Goal: Task Accomplishment & Management: Manage account settings

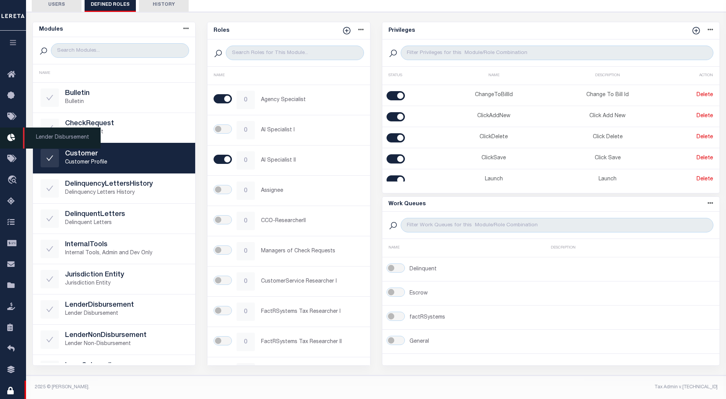
scroll to position [50, 0]
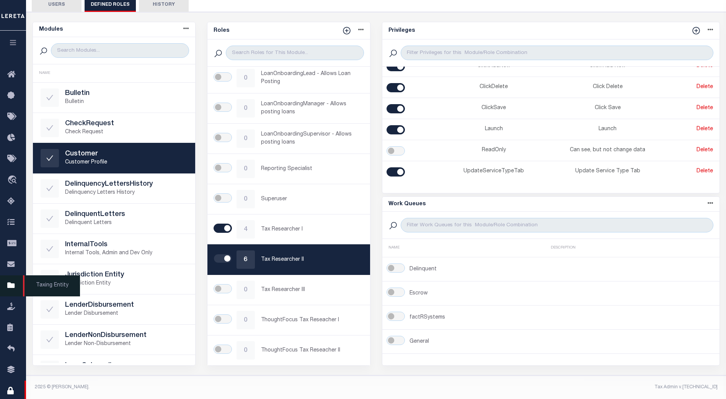
click at [10, 285] on icon at bounding box center [13, 286] width 12 height 10
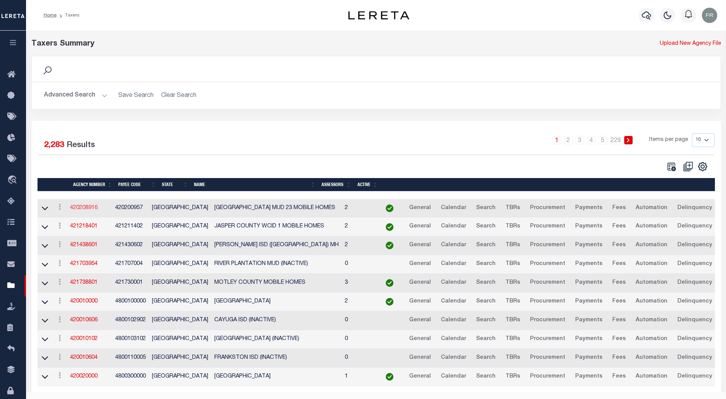
click at [96, 206] on link "420208916" at bounding box center [84, 207] width 28 height 5
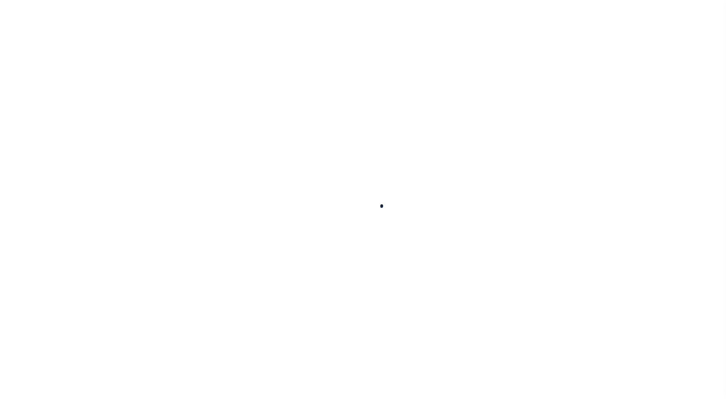
select select
checkbox input "false"
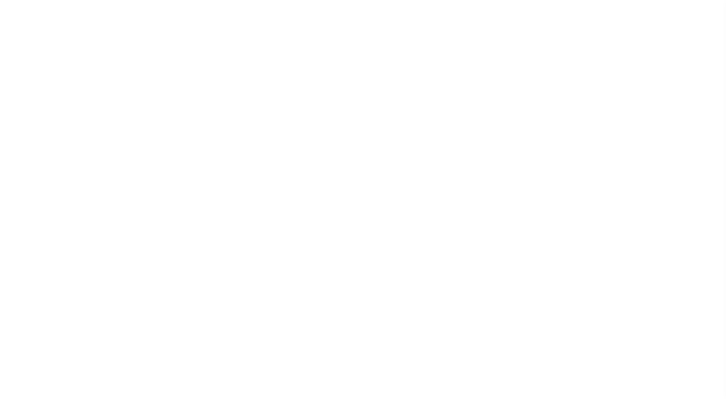
select select "1"
checkbox input "false"
type input "4803997521"
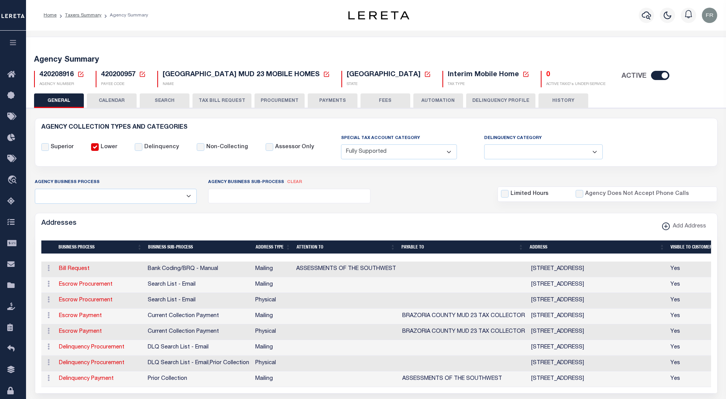
click at [213, 98] on button "TAX BILL REQUEST" at bounding box center [221, 100] width 59 height 15
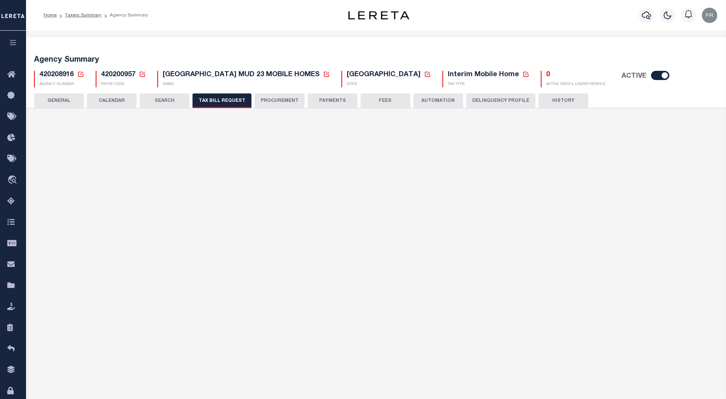
checkbox input "false"
select select "22"
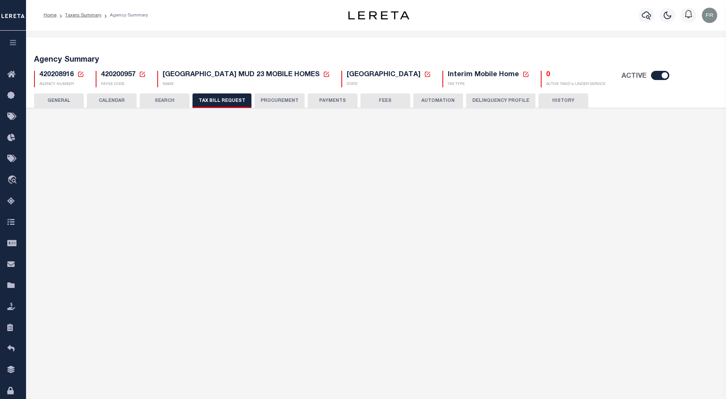
select select "true"
select select "13"
type input "300000"
select select
select select "4820180001"
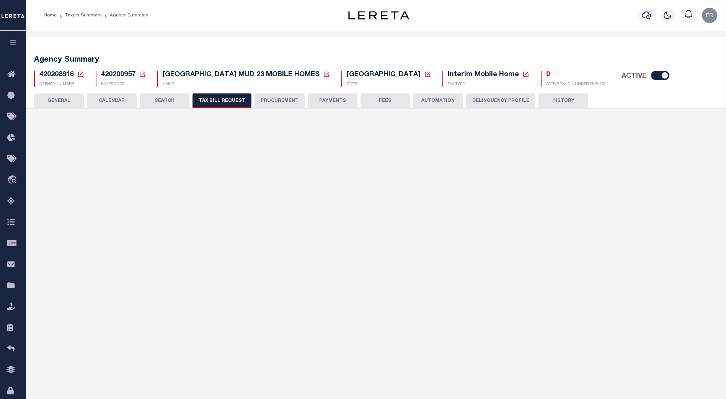
select select "2"
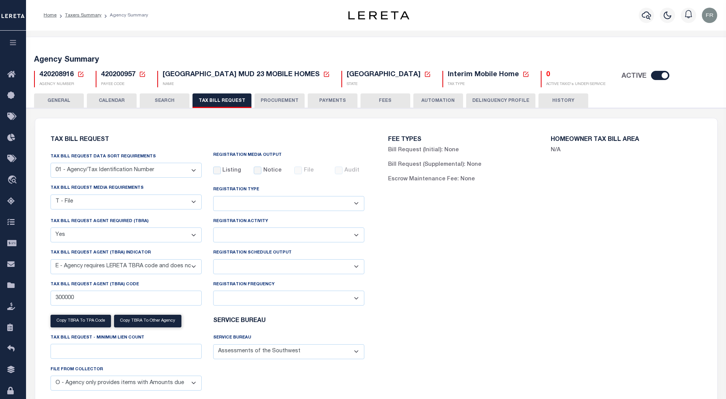
scroll to position [47, 0]
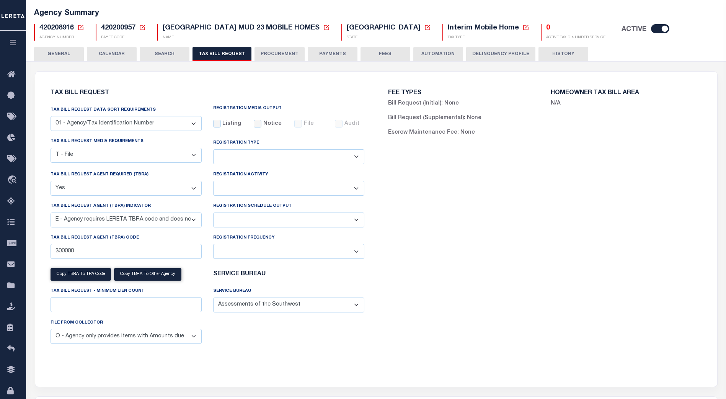
click at [388, 298] on div "FEE TYPES Bill Request (Initial): None Bill Request (Supplemental): None Escrow…" at bounding box center [544, 224] width 337 height 287
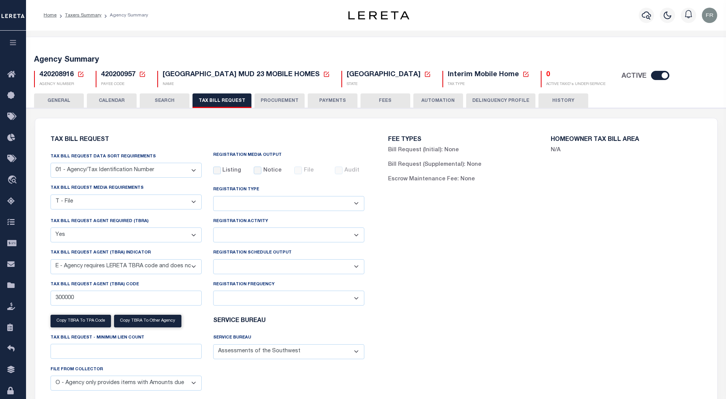
click at [166, 101] on button "SEARCH" at bounding box center [165, 100] width 50 height 15
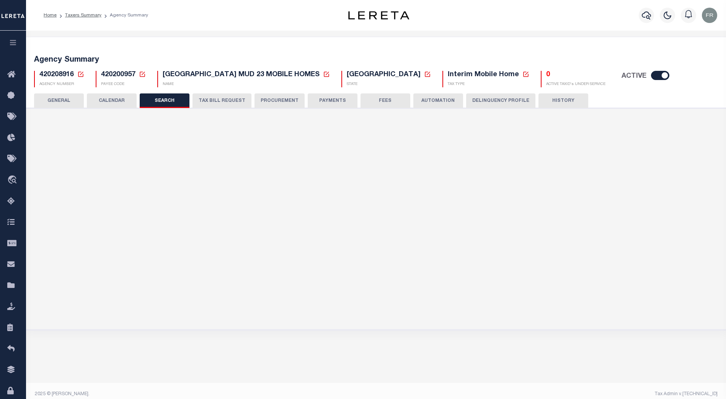
checkbox input "false"
type input "15000"
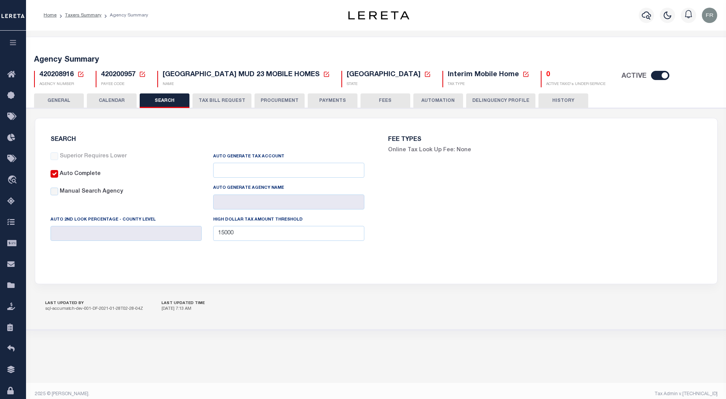
click at [113, 98] on button "CALENDAR" at bounding box center [112, 100] width 50 height 15
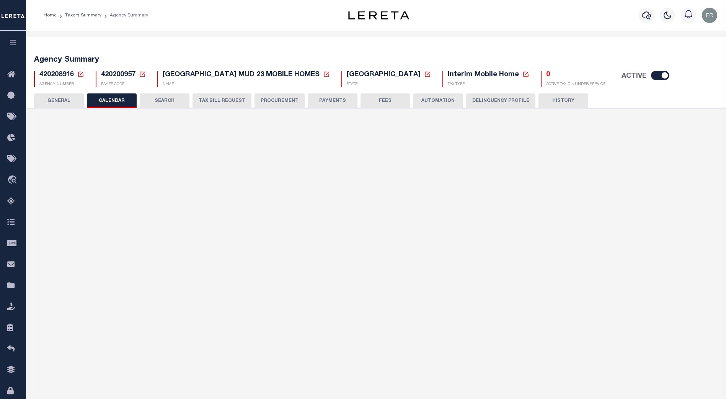
checkbox input "false"
type input "1"
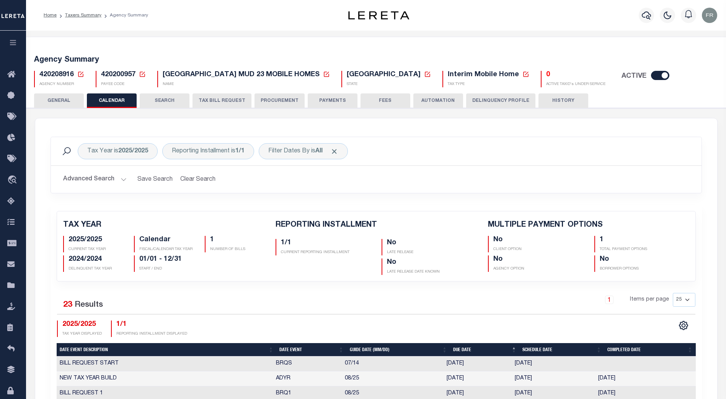
click at [171, 100] on button "SEARCH" at bounding box center [165, 100] width 50 height 15
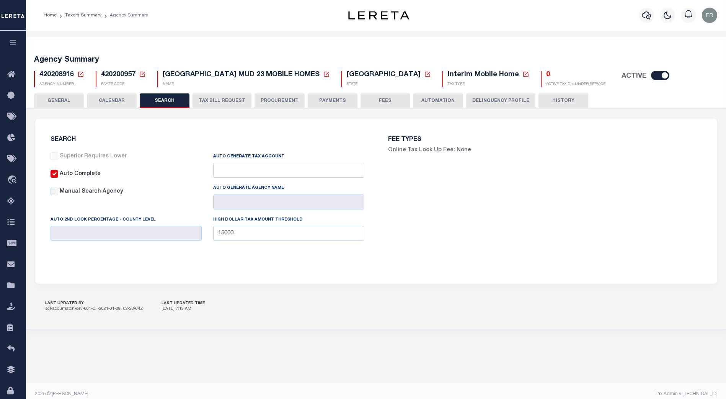
click at [223, 101] on button "TAX BILL REQUEST" at bounding box center [221, 100] width 59 height 15
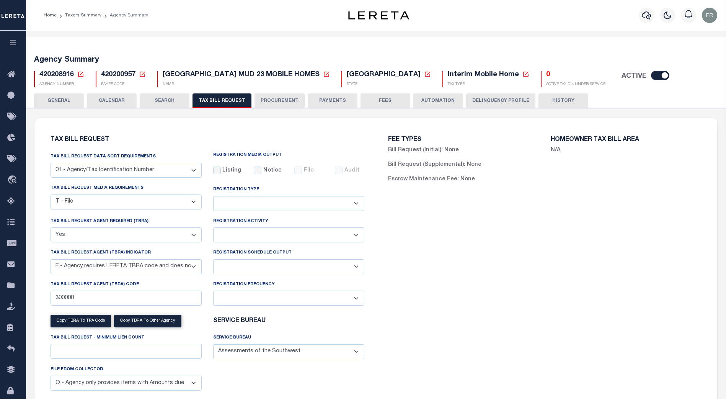
click at [277, 98] on button "PROCUREMENT" at bounding box center [279, 100] width 50 height 15
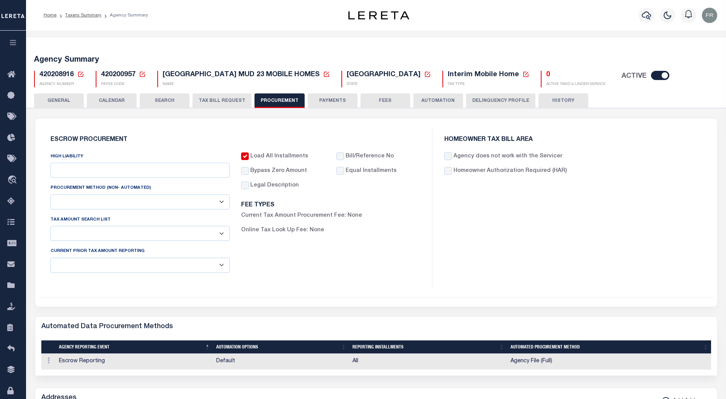
type input "$15,000"
select select "1"
select select "3"
checkbox input "true"
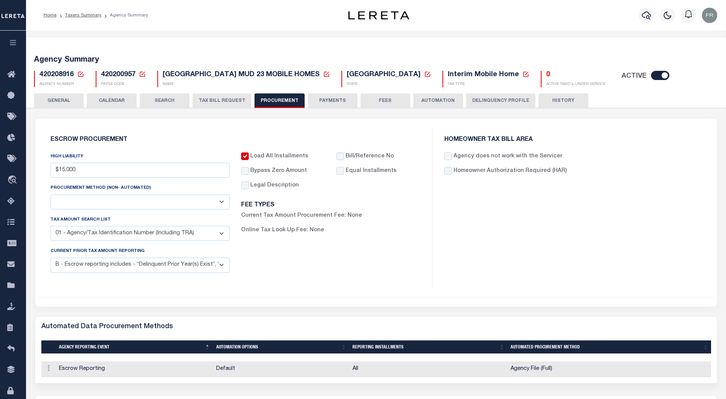
click at [221, 204] on select "Automated Report/Listing Created by Agency Email Fax Mail Phone Screen Scraping…" at bounding box center [140, 201] width 179 height 15
click at [377, 205] on h6 "FEE TYPES" at bounding box center [330, 205] width 179 height 7
click at [450, 171] on input "Homeowner Authorization Required (HAR)" at bounding box center [448, 171] width 8 height 8
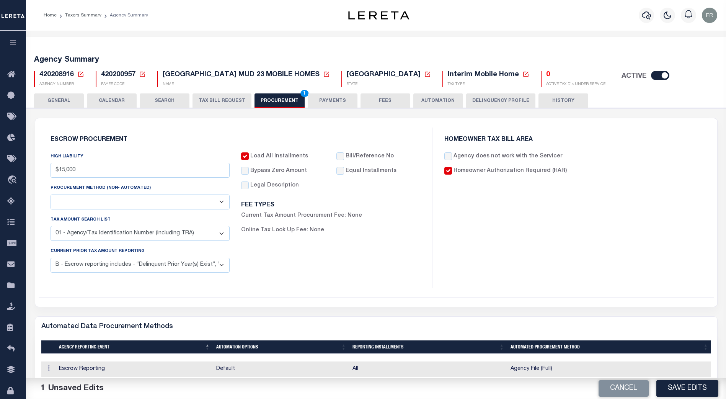
click at [449, 171] on input "Homeowner Authorization Required (HAR)" at bounding box center [448, 171] width 8 height 8
checkbox input "false"
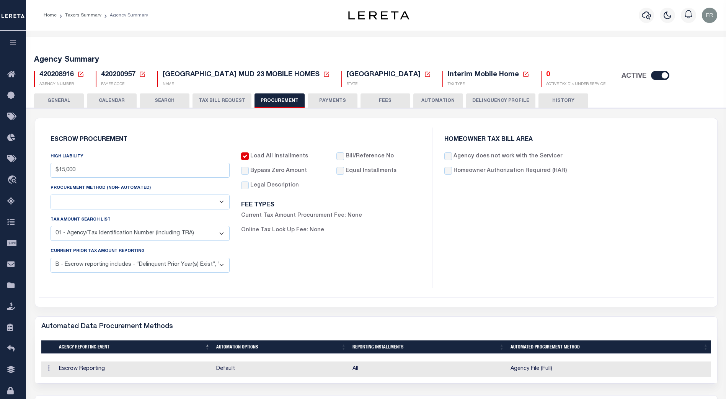
click at [216, 98] on button "TAX BILL REQUEST" at bounding box center [221, 100] width 59 height 15
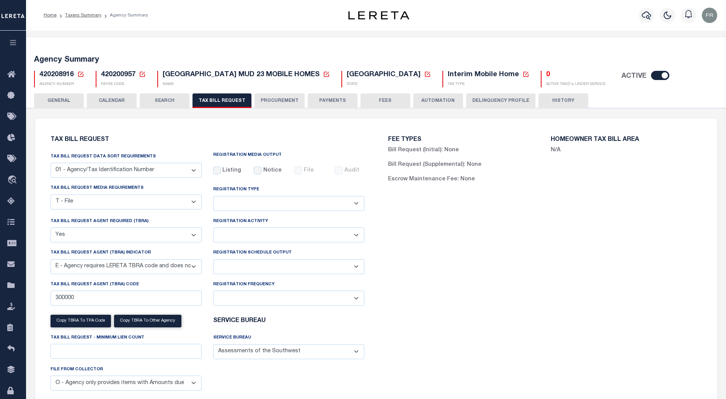
click at [557, 150] on label "N/A" at bounding box center [556, 150] width 10 height 8
click at [278, 99] on button "PROCUREMENT" at bounding box center [279, 100] width 50 height 15
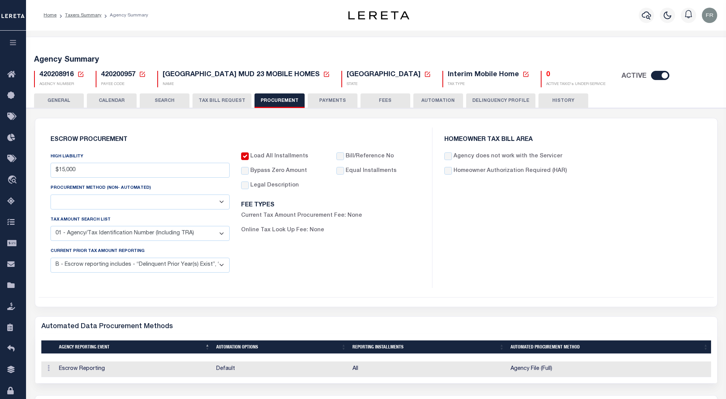
click at [321, 97] on button "PAYMENTS" at bounding box center [333, 100] width 50 height 15
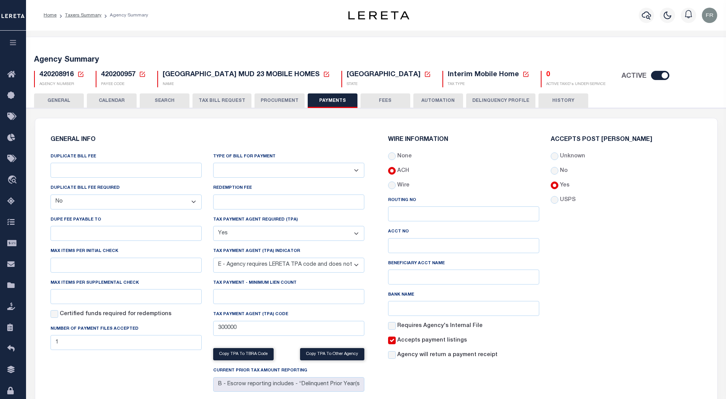
click at [384, 97] on button "FEES" at bounding box center [385, 100] width 50 height 15
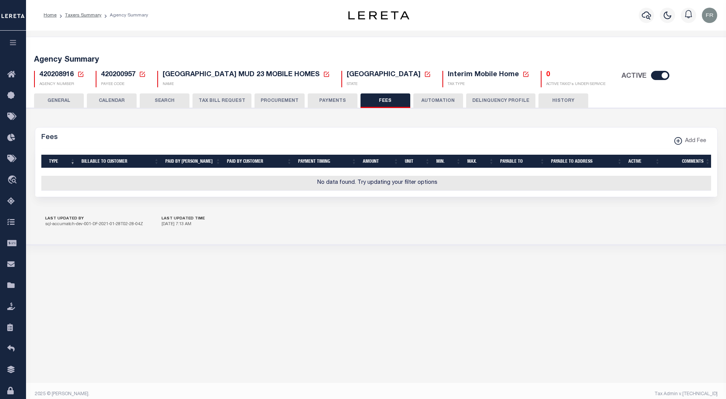
click at [440, 97] on button "AUTOMATION" at bounding box center [438, 100] width 50 height 15
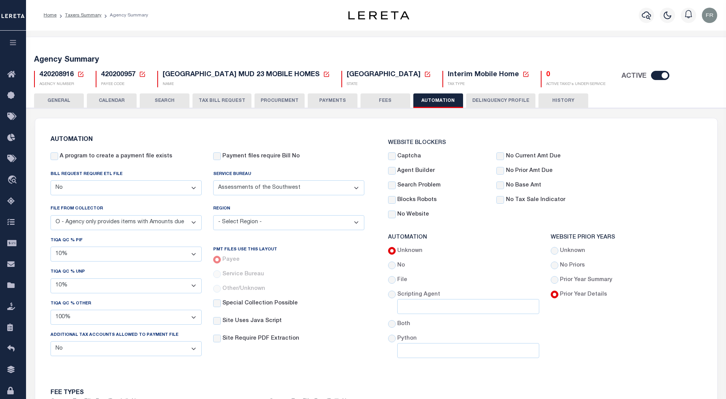
click at [486, 98] on button "Delinquency Profile" at bounding box center [500, 100] width 69 height 15
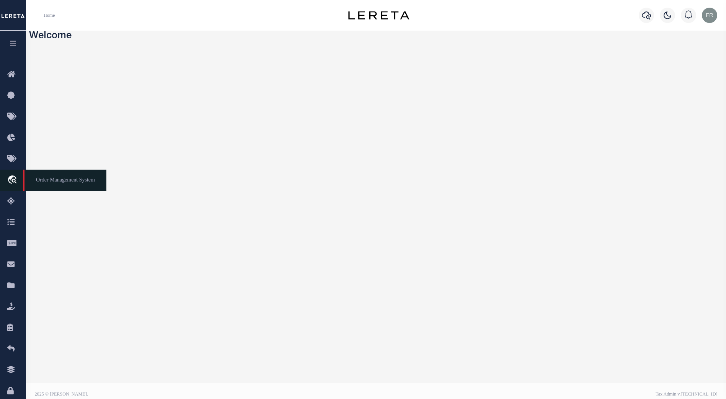
click at [15, 179] on icon "travel_explore" at bounding box center [13, 180] width 12 height 10
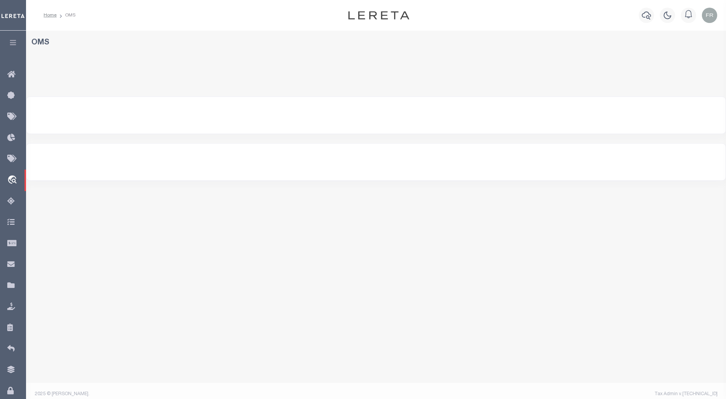
select select "200"
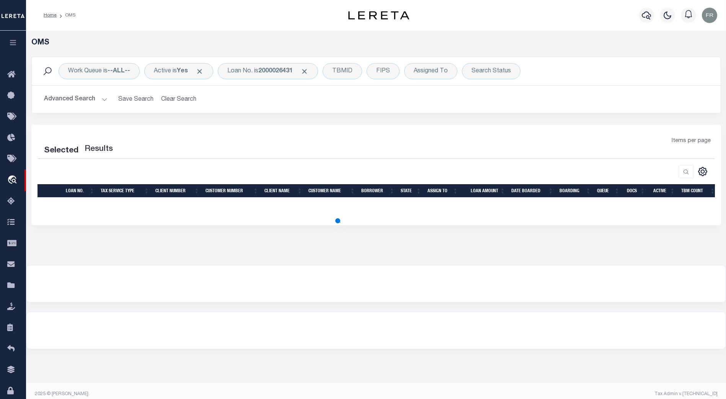
select select "200"
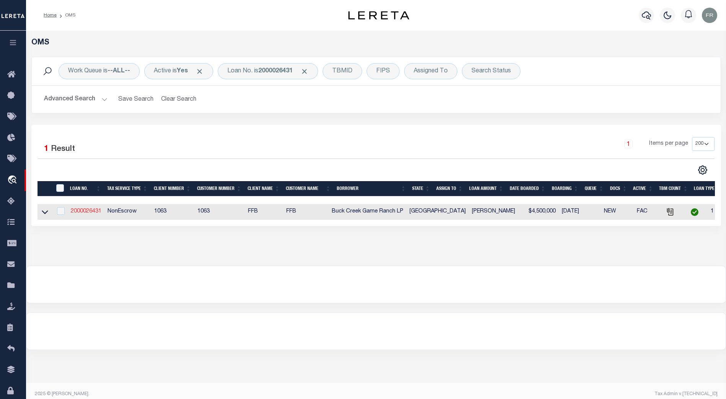
click at [90, 211] on link "2000026431" at bounding box center [86, 211] width 31 height 5
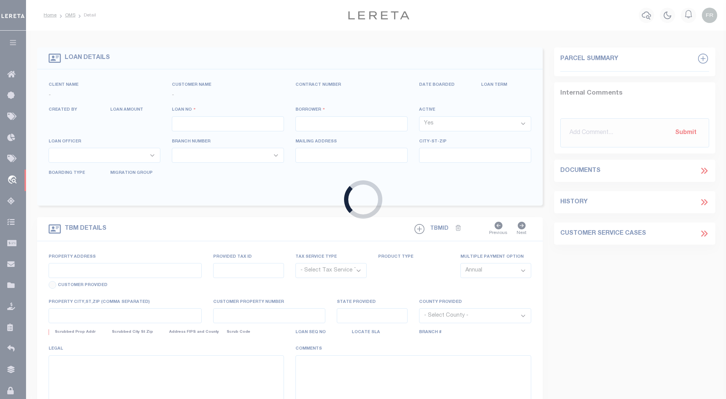
type input "2000026431"
type input "Buck Creek Game Ranch LP"
select select
select select "400"
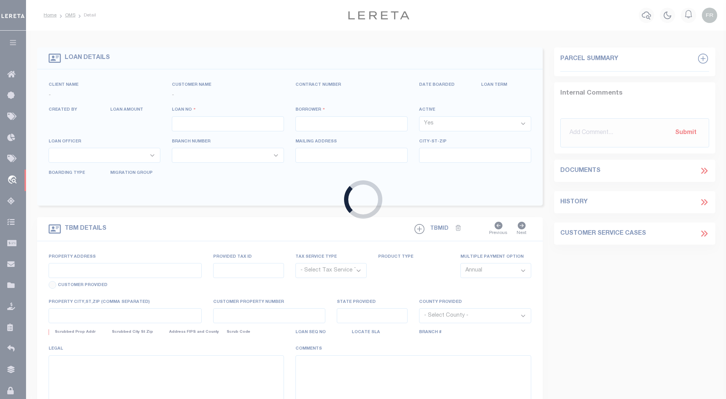
select select "NonEscrow"
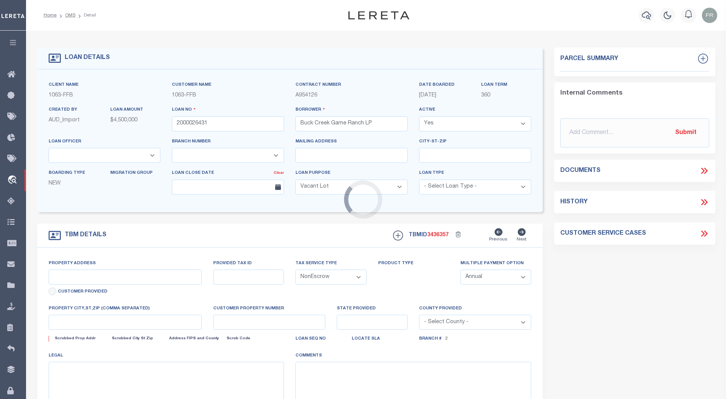
select select "773"
select select "490"
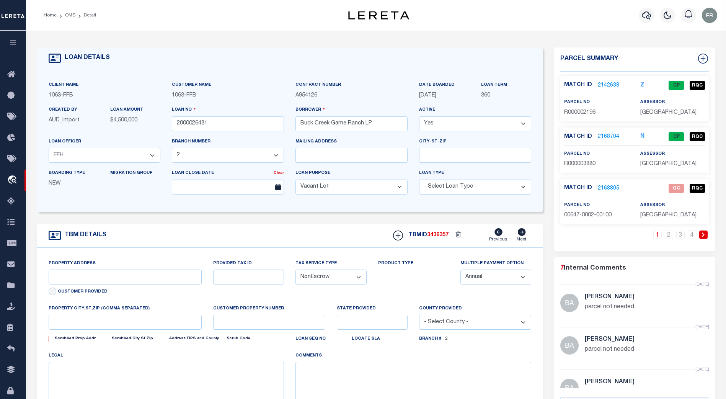
type input "1661 PR 1973"
select select
type input "Lawn TX 79530"
type input "[GEOGRAPHIC_DATA]"
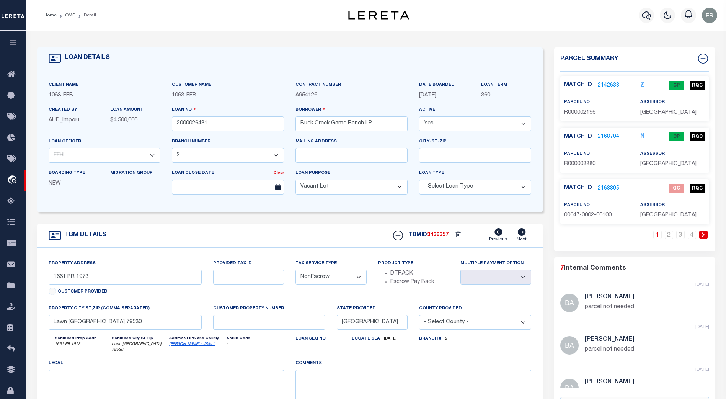
click at [609, 83] on link "2142638" at bounding box center [608, 85] width 21 height 8
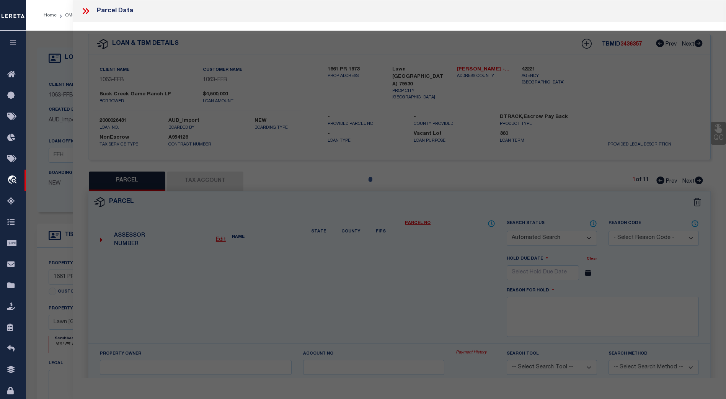
checkbox input "false"
select select "CP"
type input "BUCK CREEK GAME RANCH LP"
type input "00267.0003.00300"
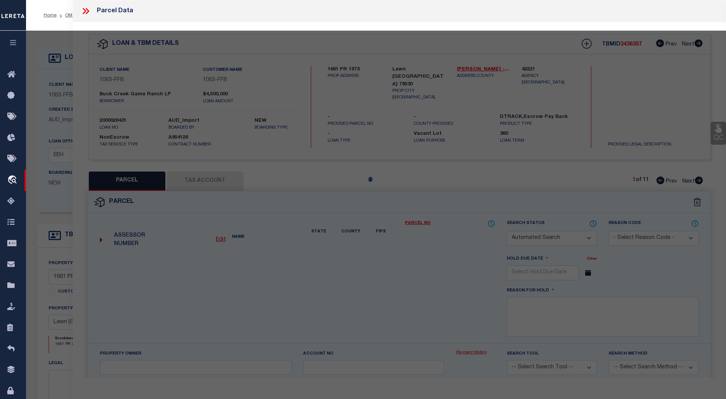
select select "AGW"
select select "LEG"
type input "1770 FM"
type textarea "Acres: 6.400, H T & B RR, AB: 267, SU: 3"
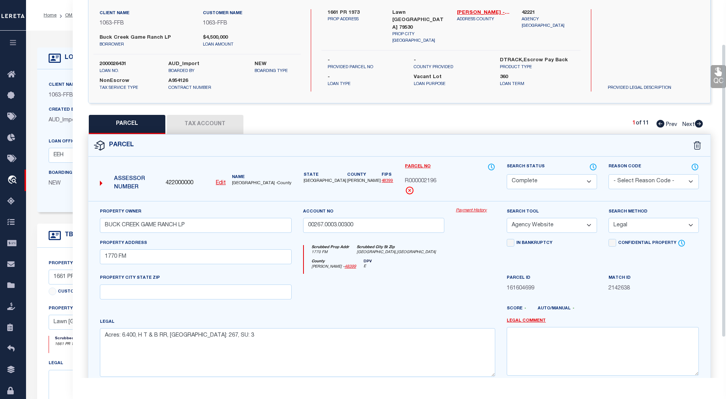
scroll to position [57, 0]
click at [215, 126] on button "Tax Account" at bounding box center [205, 123] width 77 height 19
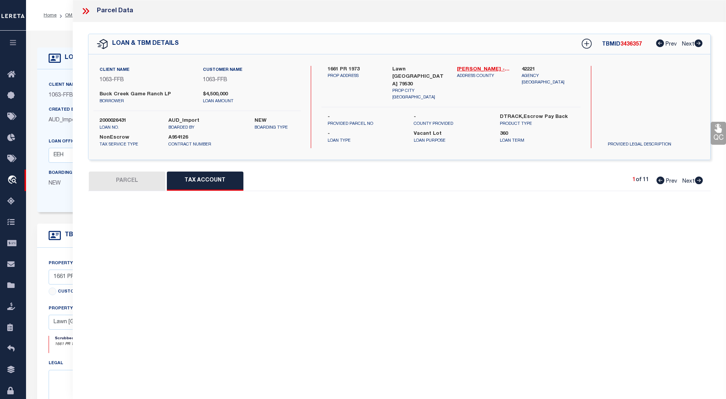
scroll to position [0, 0]
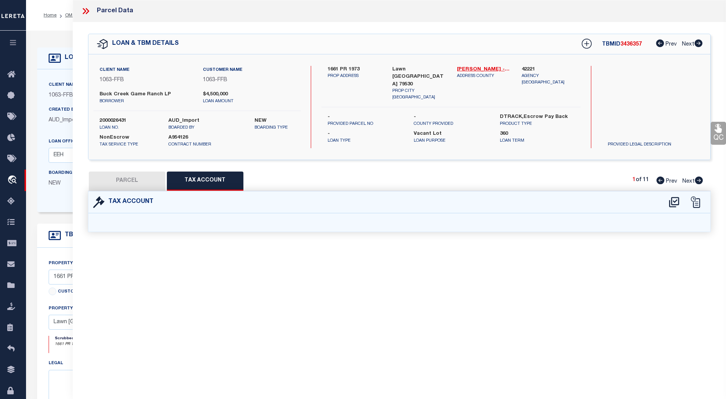
select select "100"
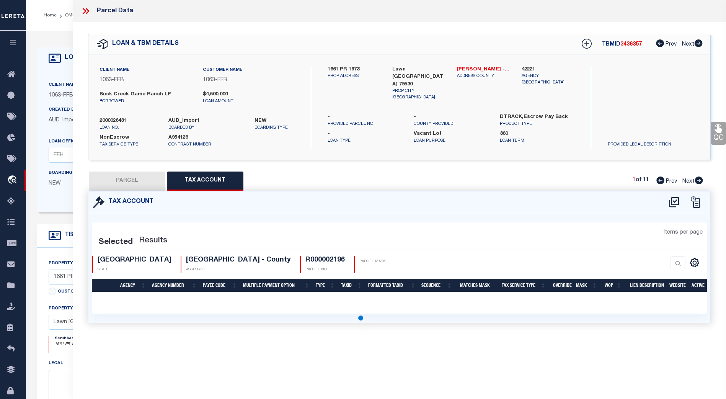
select select "100"
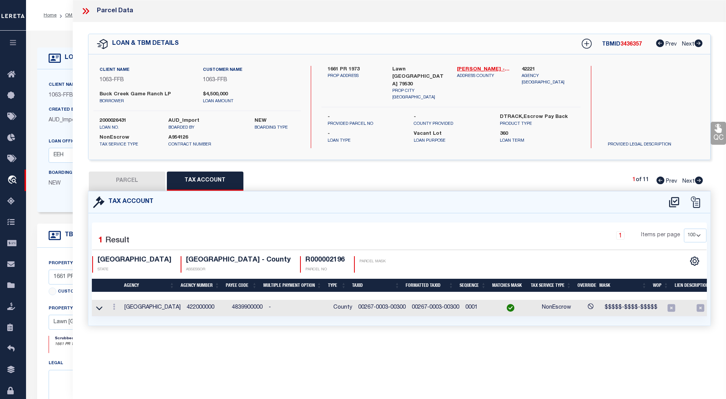
scroll to position [0, 37]
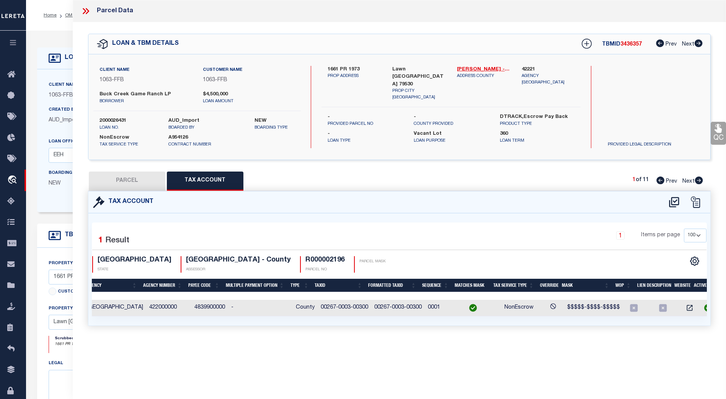
click at [86, 13] on icon at bounding box center [86, 11] width 10 height 10
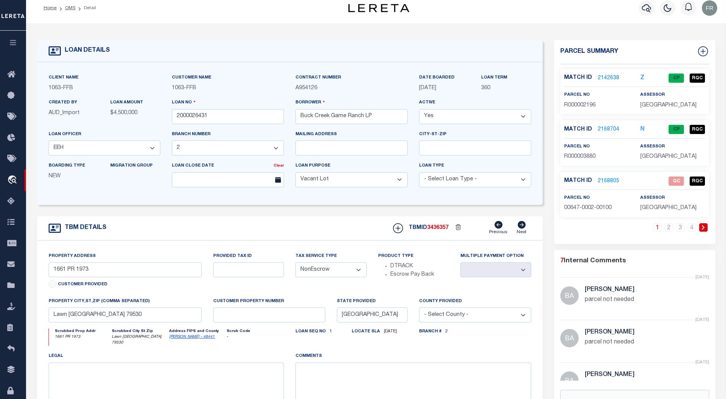
scroll to position [0, 0]
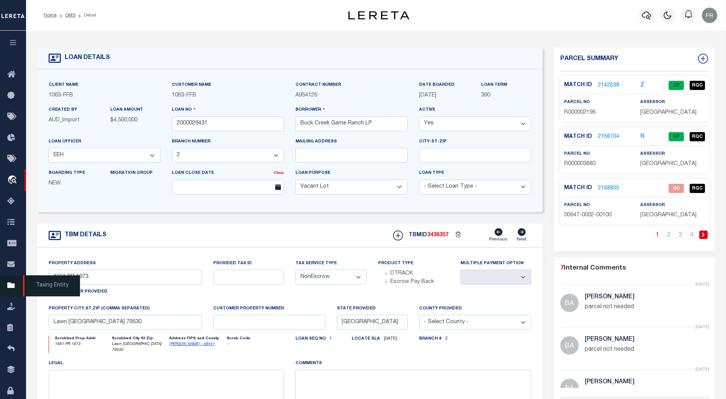
click at [11, 288] on icon at bounding box center [13, 286] width 12 height 10
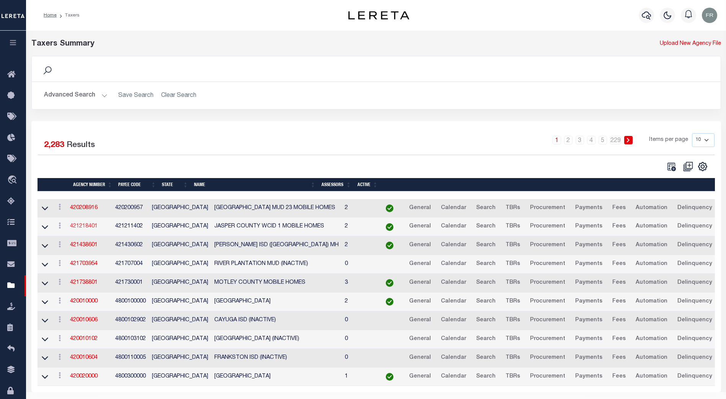
click at [90, 228] on link "421218401" at bounding box center [84, 225] width 28 height 5
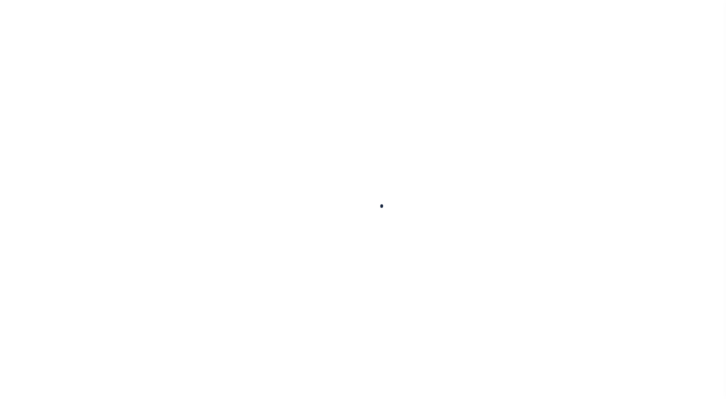
select select
checkbox input "false"
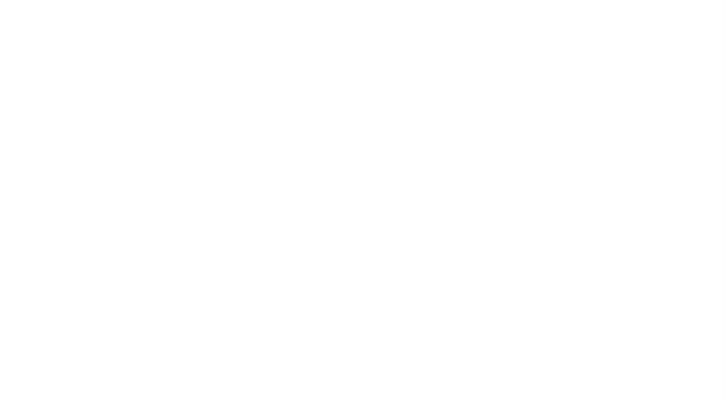
select select "1"
checkbox input "false"
type input "4824119201"
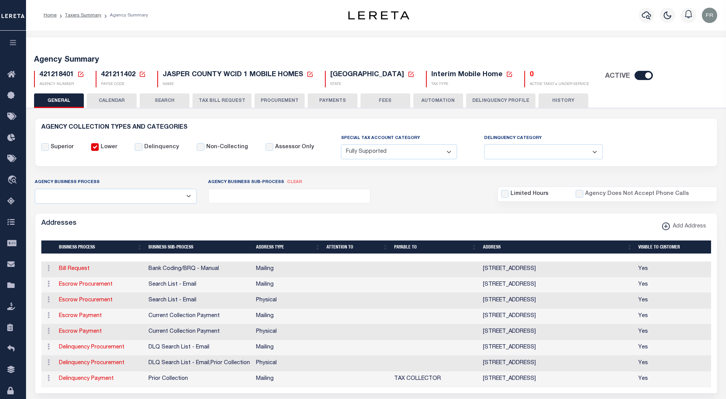
click at [220, 101] on button "TAX BILL REQUEST" at bounding box center [221, 100] width 59 height 15
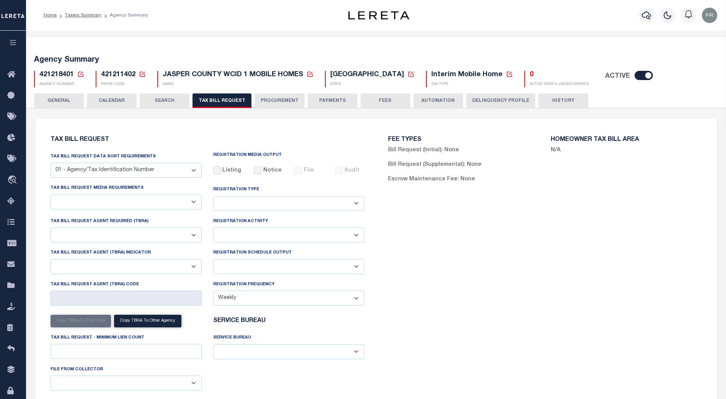
select select "29"
select select "20"
select select "false"
select select "1"
select select
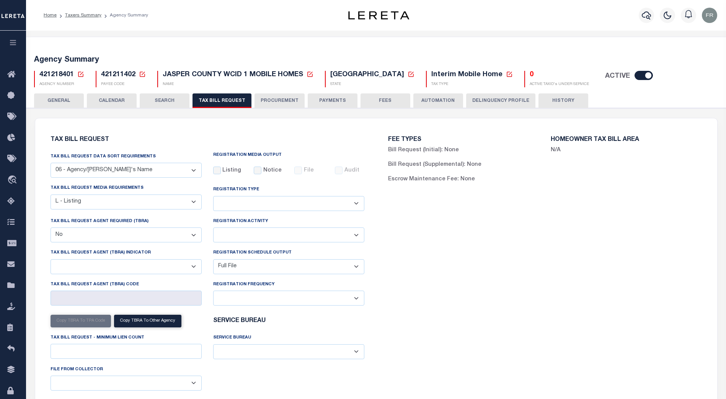
click at [277, 100] on button "PROCUREMENT" at bounding box center [279, 100] width 50 height 15
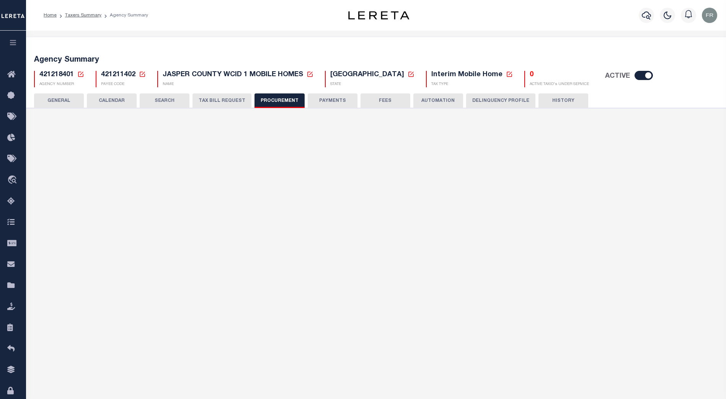
type input "$15,000"
select select "1"
select select "3"
checkbox input "true"
